Goal: Find specific page/section: Find contact information

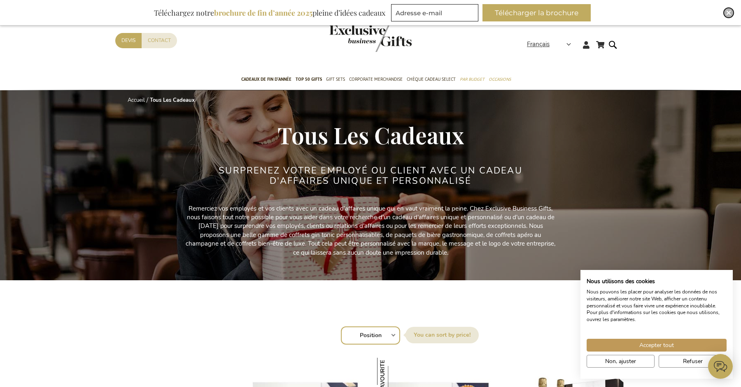
click at [728, 14] on img "Close" at bounding box center [728, 12] width 5 height 5
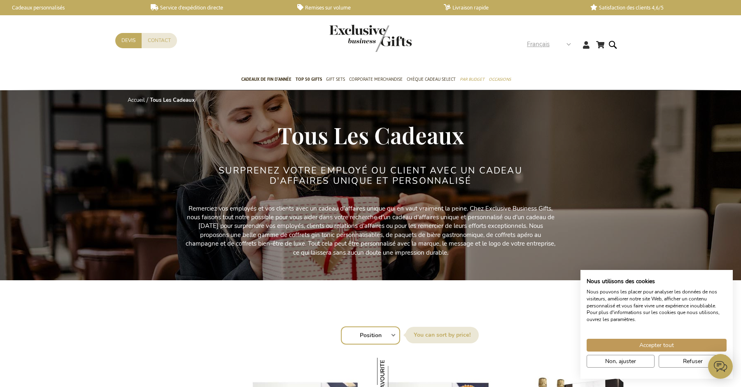
click at [546, 46] on span "Français" at bounding box center [538, 44] width 23 height 9
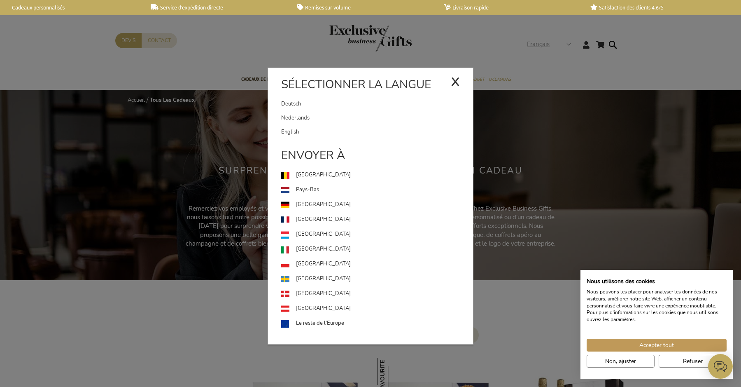
click at [456, 81] on div "x" at bounding box center [455, 80] width 9 height 25
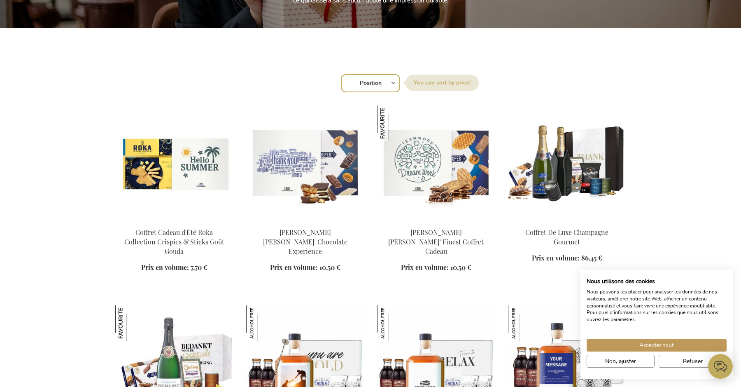
scroll to position [294, 0]
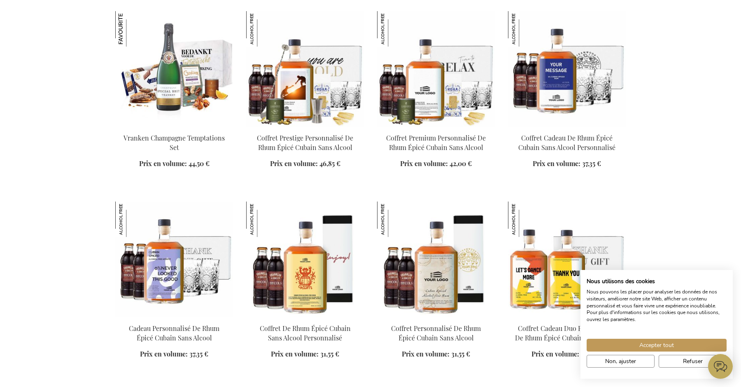
scroll to position [798, 0]
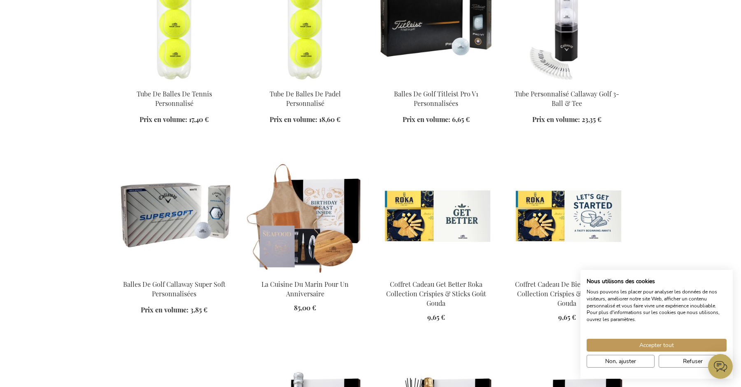
scroll to position [9032, 0]
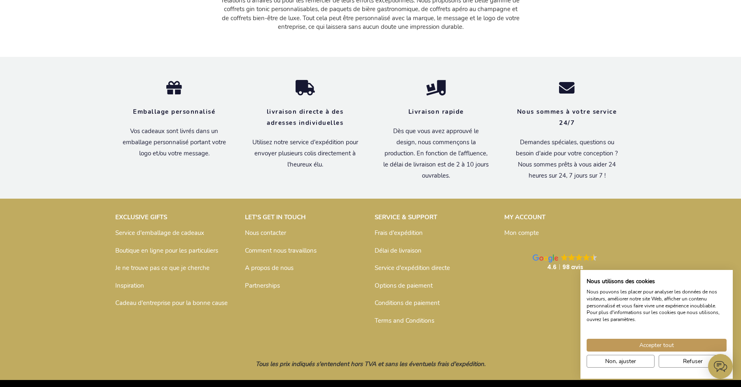
click at [272, 229] on link "Nous contacter" at bounding box center [265, 233] width 41 height 8
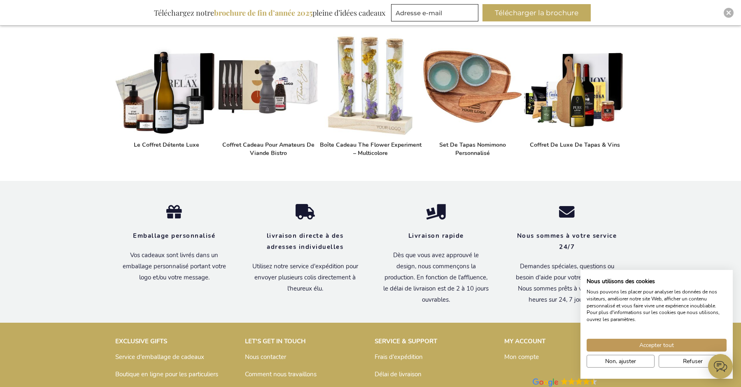
scroll to position [613, 0]
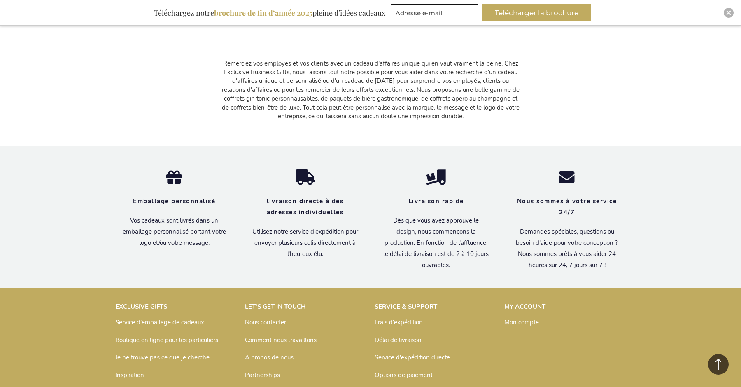
scroll to position [993, 0]
